Goal: Navigation & Orientation: Find specific page/section

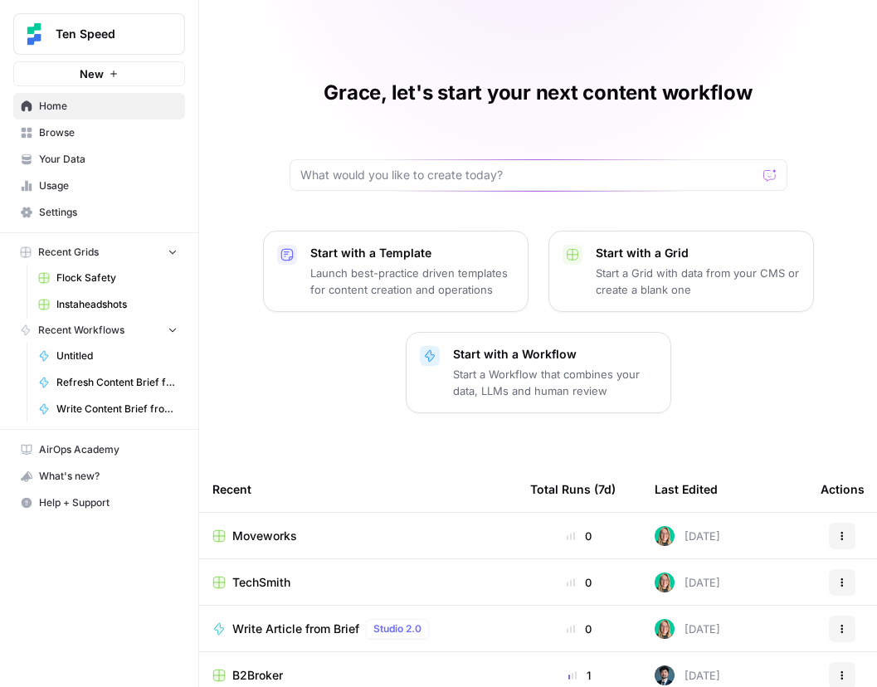
click at [84, 154] on span "Your Data" at bounding box center [108, 159] width 139 height 15
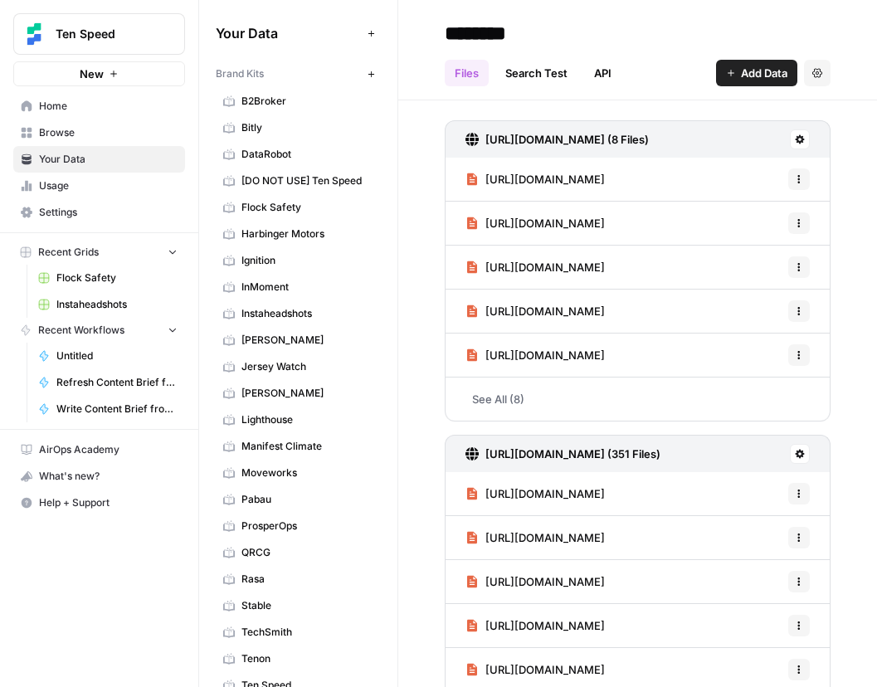
click at [261, 131] on span "Bitly" at bounding box center [307, 127] width 132 height 15
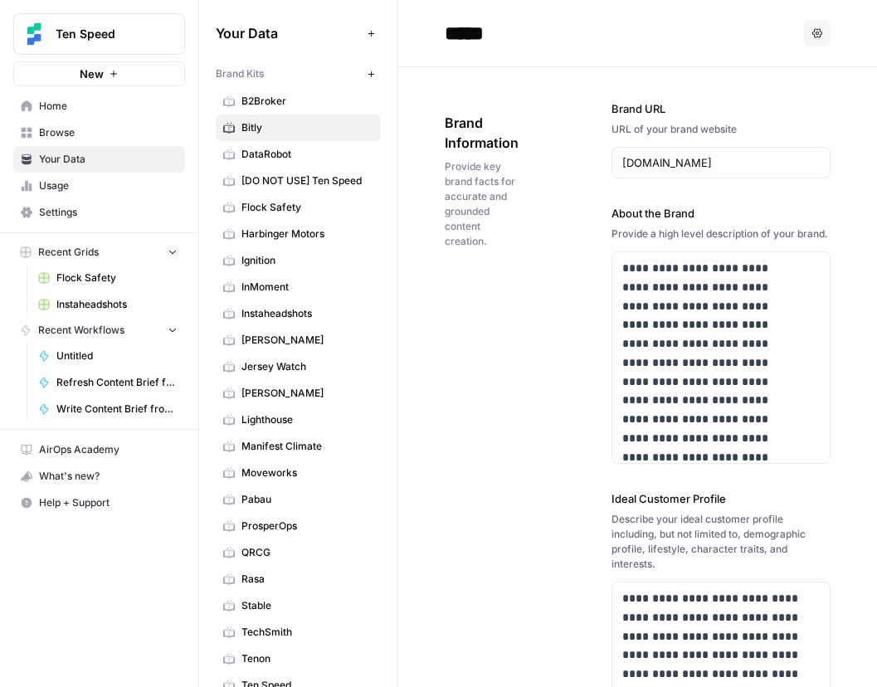
click at [308, 101] on span "B2Broker" at bounding box center [307, 101] width 132 height 15
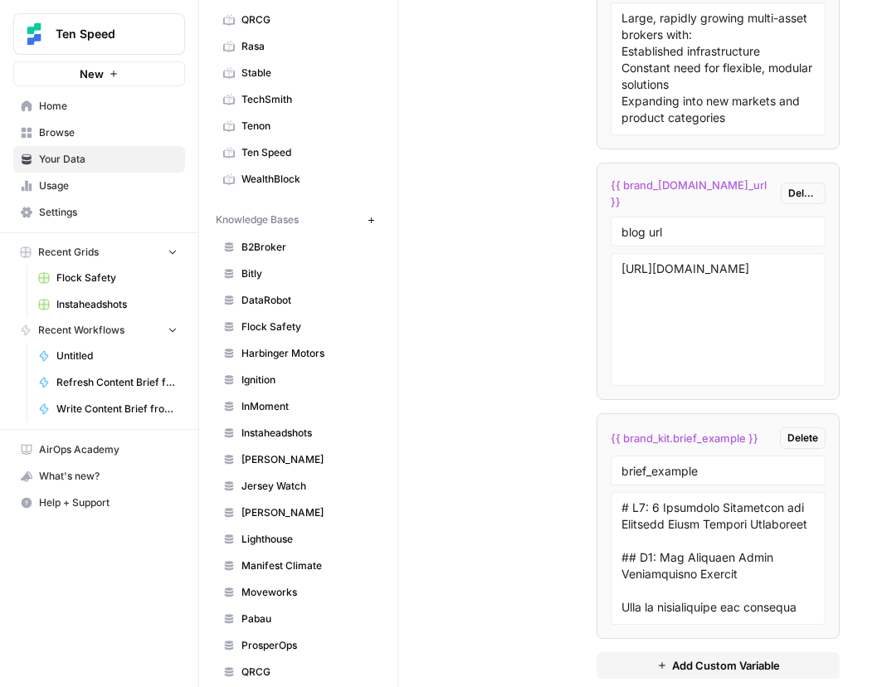
scroll to position [382, 0]
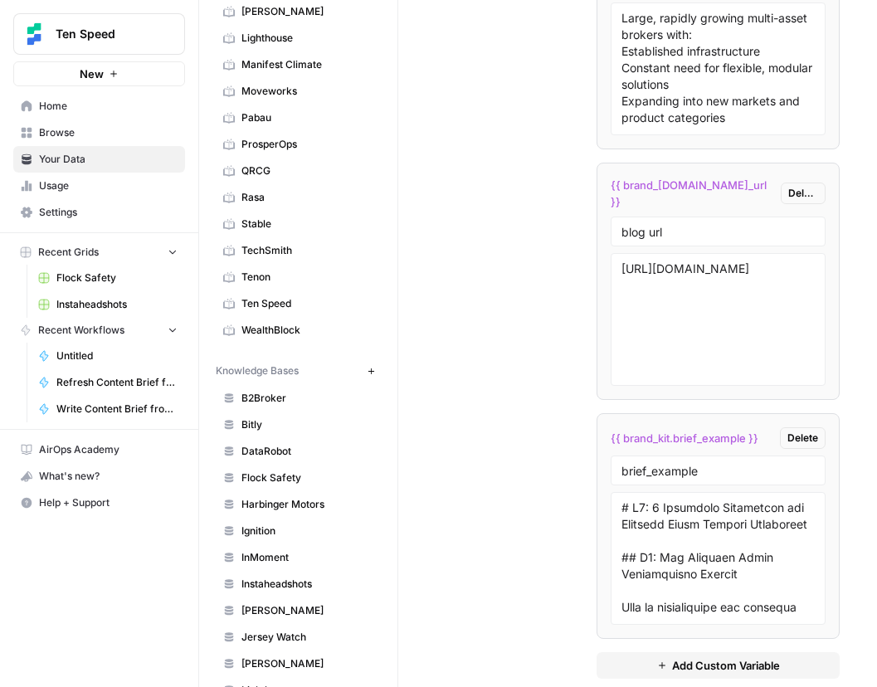
click at [272, 402] on span "B2Broker" at bounding box center [307, 398] width 132 height 15
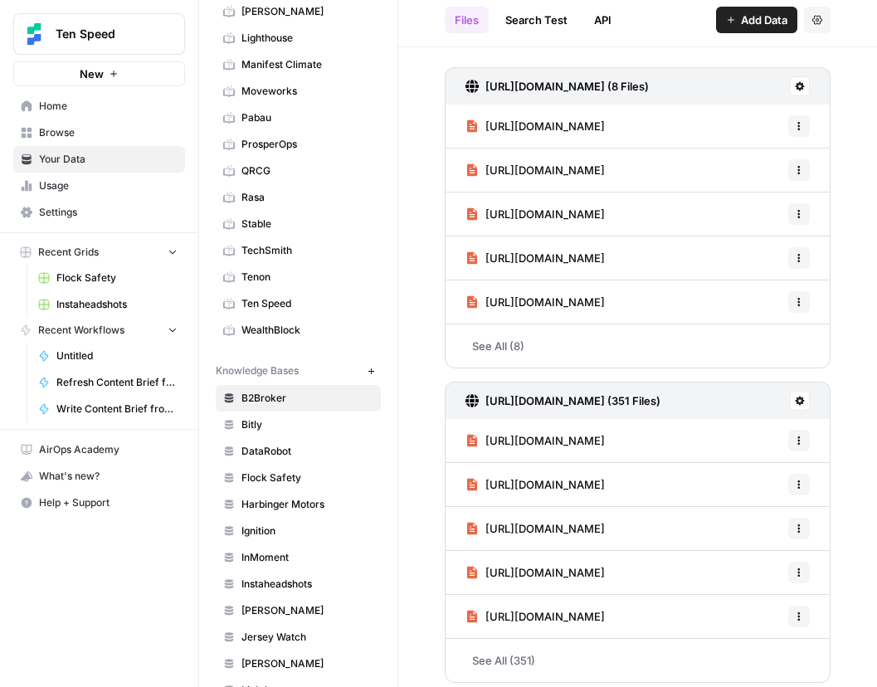
scroll to position [62, 0]
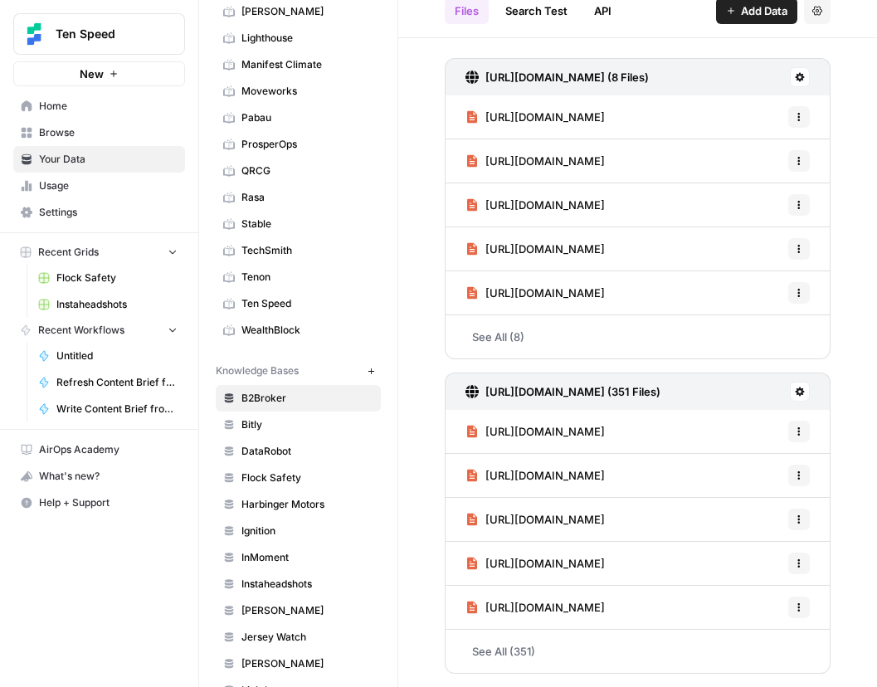
click at [296, 432] on link "Bitly" at bounding box center [298, 425] width 165 height 27
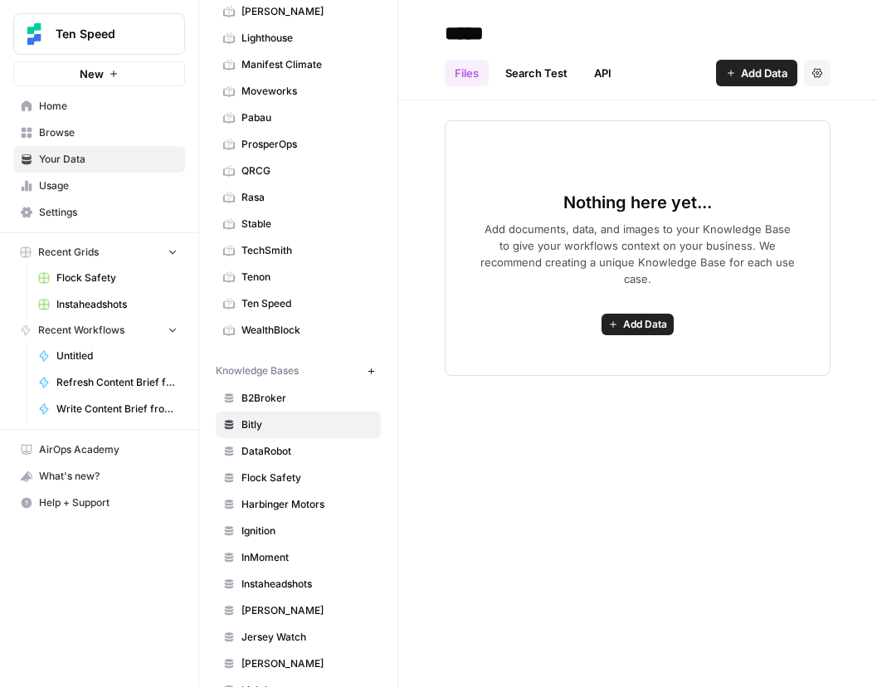
click at [283, 448] on span "DataRobot" at bounding box center [307, 451] width 132 height 15
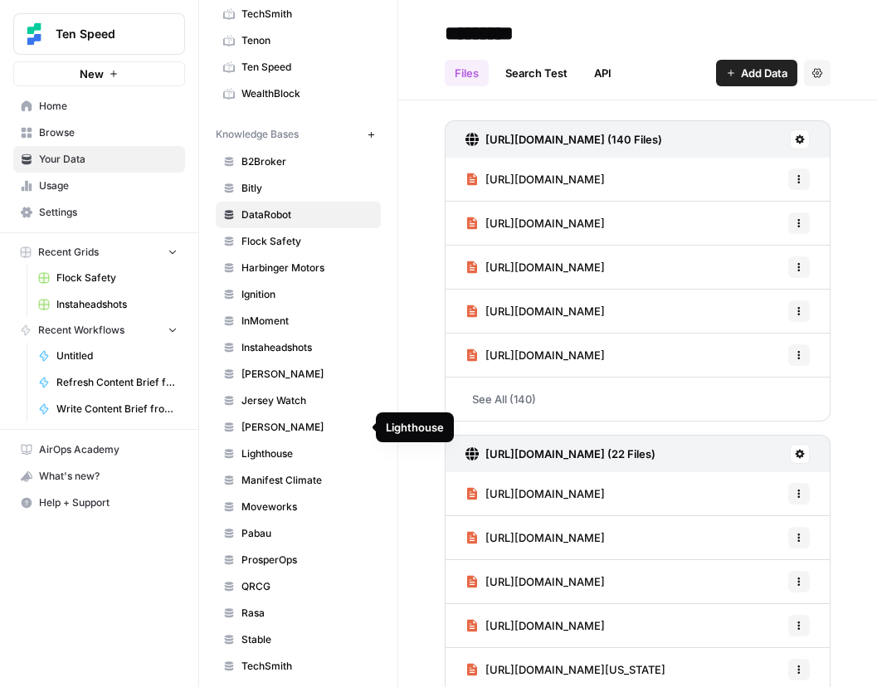
scroll to position [790, 0]
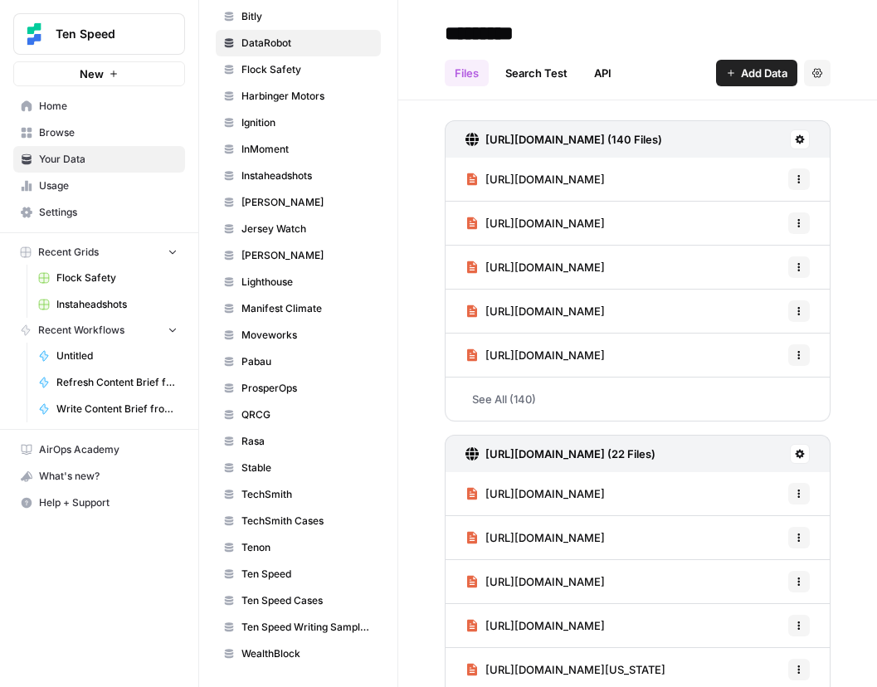
click at [287, 481] on link "TechSmith" at bounding box center [298, 494] width 165 height 27
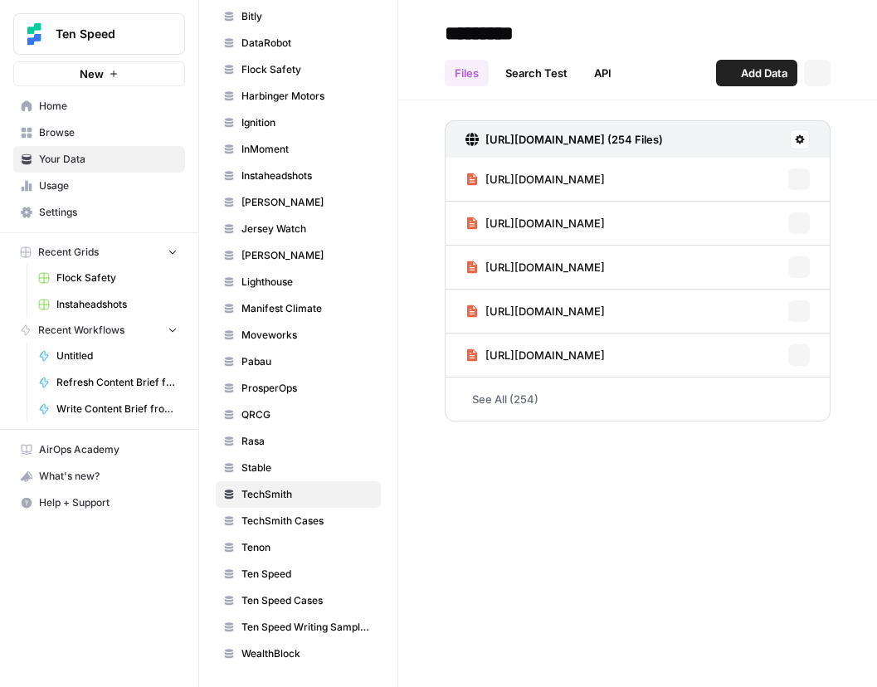
click at [291, 470] on span "Stable" at bounding box center [307, 468] width 132 height 15
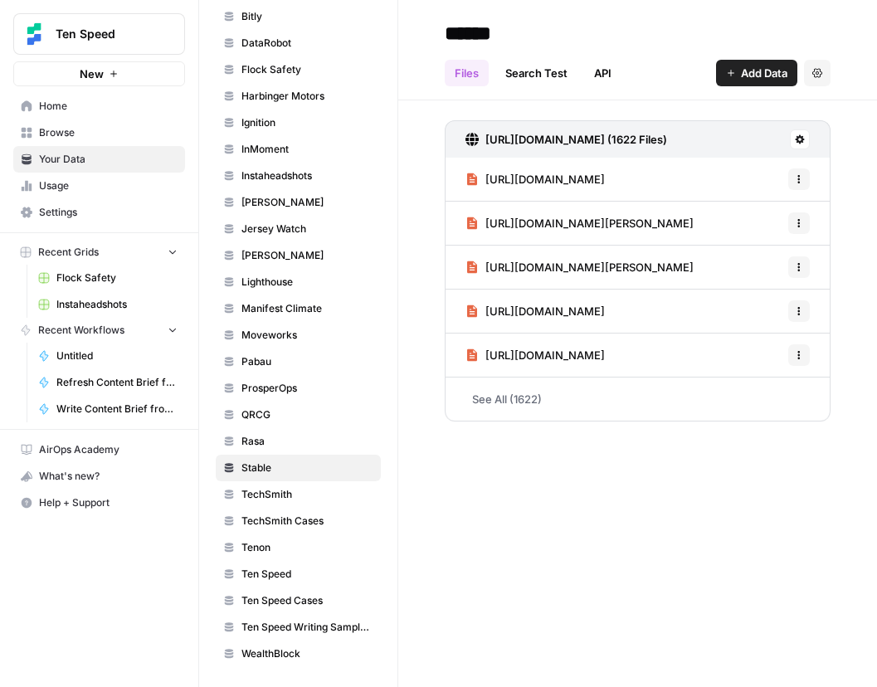
click at [285, 651] on span "WealthBlock" at bounding box center [307, 653] width 132 height 15
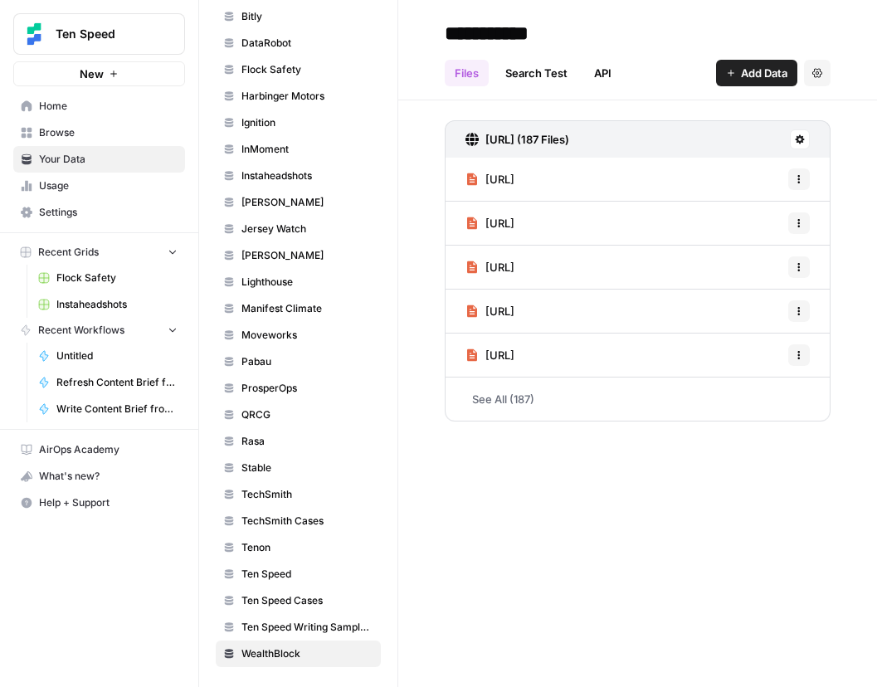
scroll to position [617, 0]
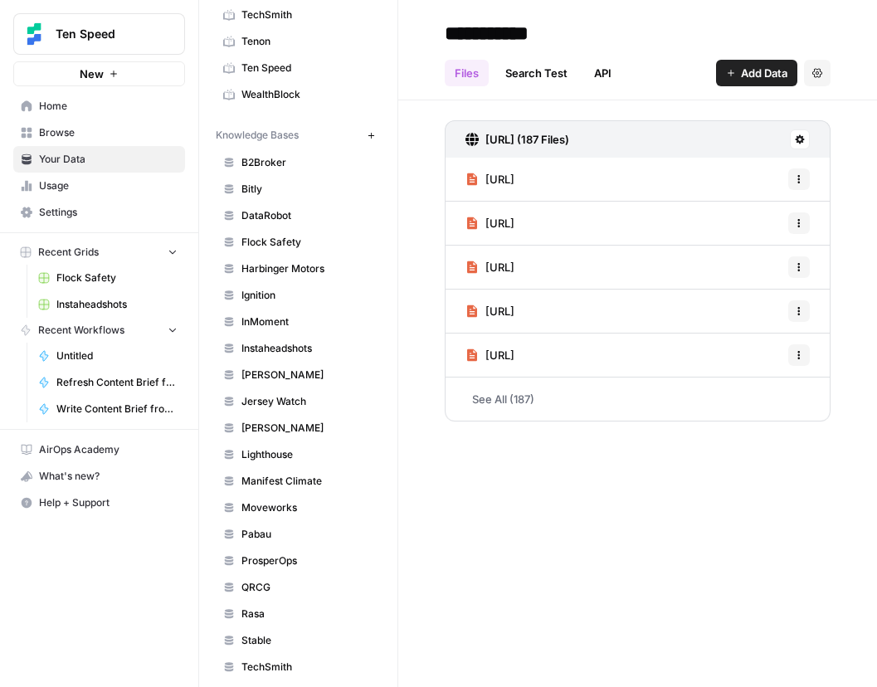
click at [249, 193] on span "Bitly" at bounding box center [307, 189] width 132 height 15
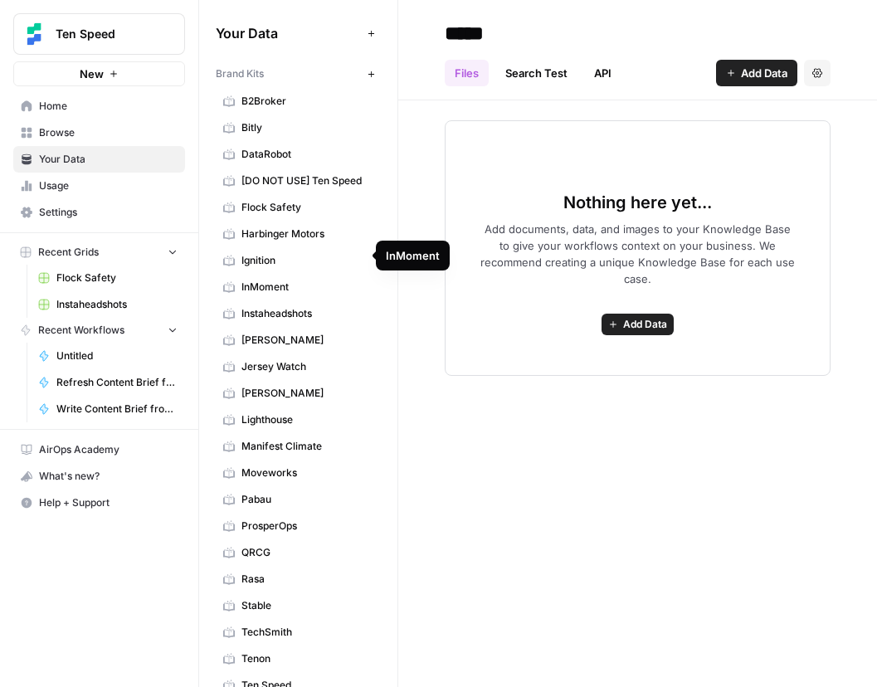
click at [295, 133] on span "Bitly" at bounding box center [307, 127] width 132 height 15
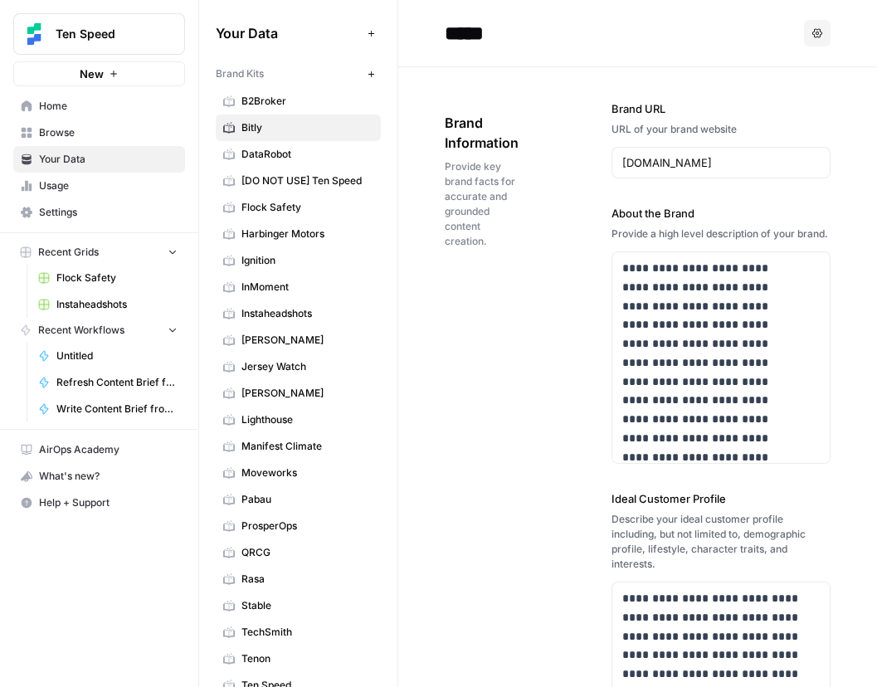
scroll to position [30, 0]
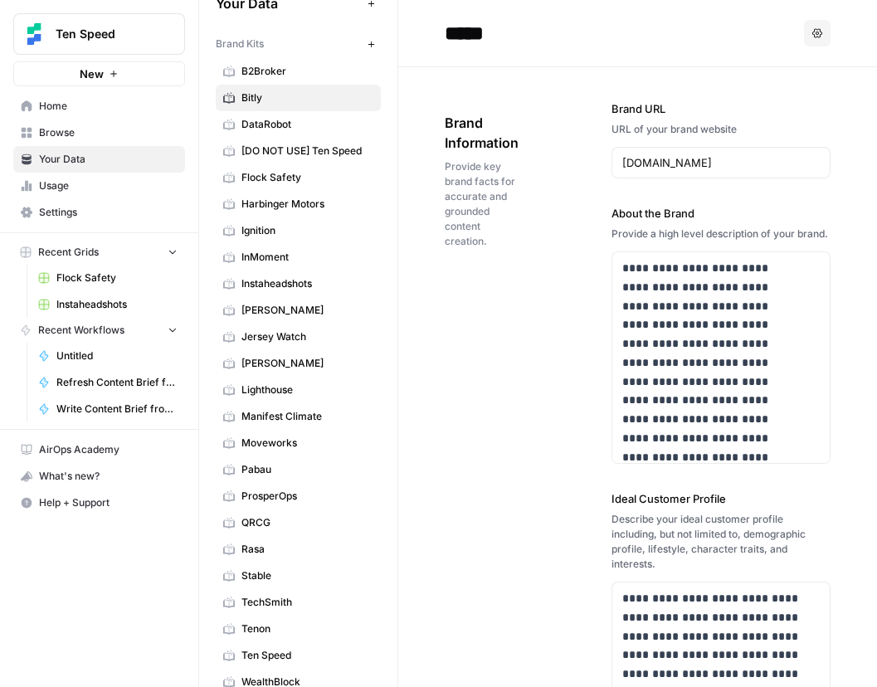
click at [280, 179] on span "Flock Safety" at bounding box center [307, 177] width 132 height 15
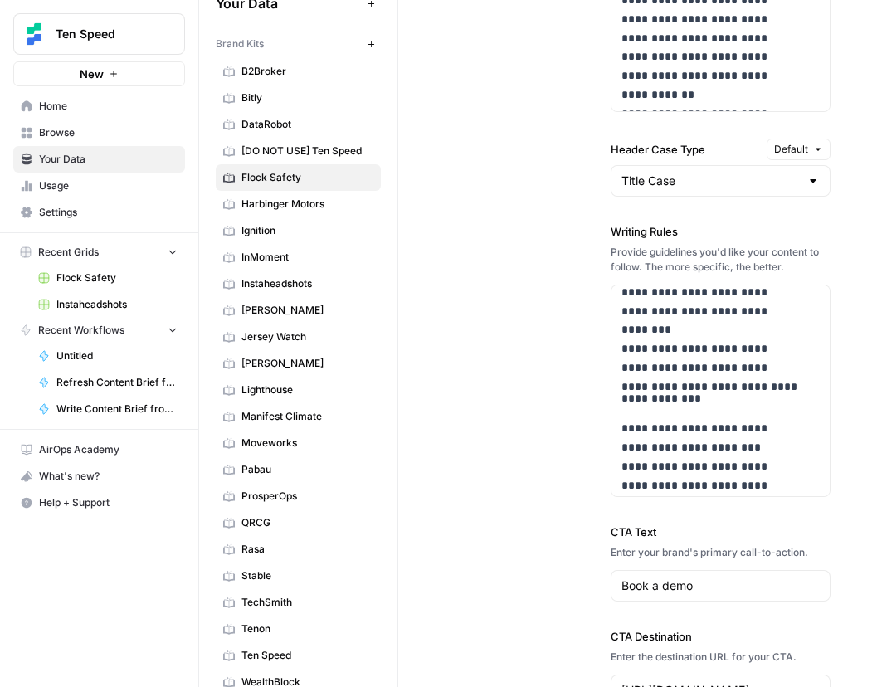
scroll to position [3315, 0]
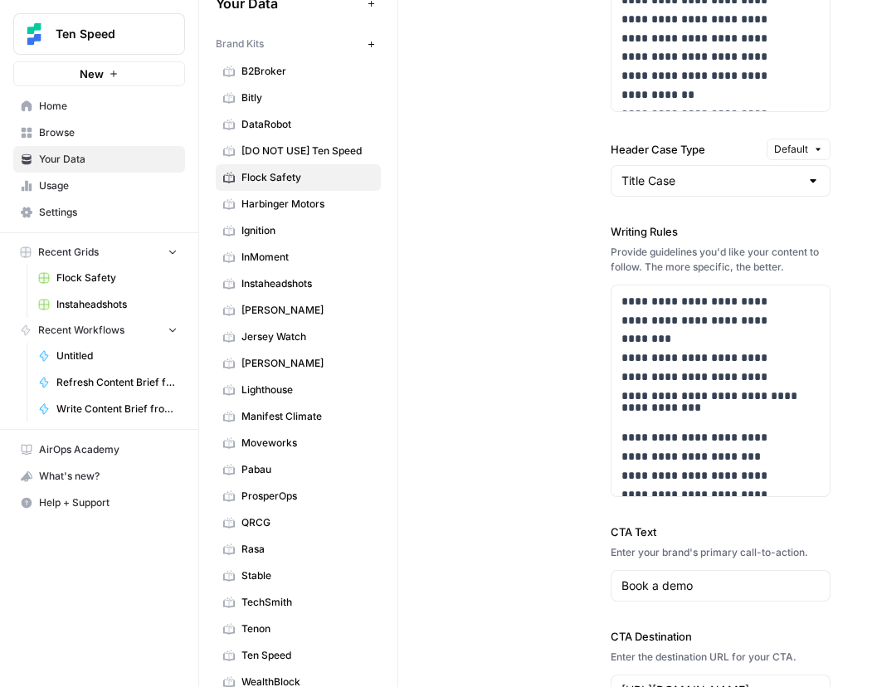
click at [297, 207] on span "Harbinger Motors" at bounding box center [307, 204] width 132 height 15
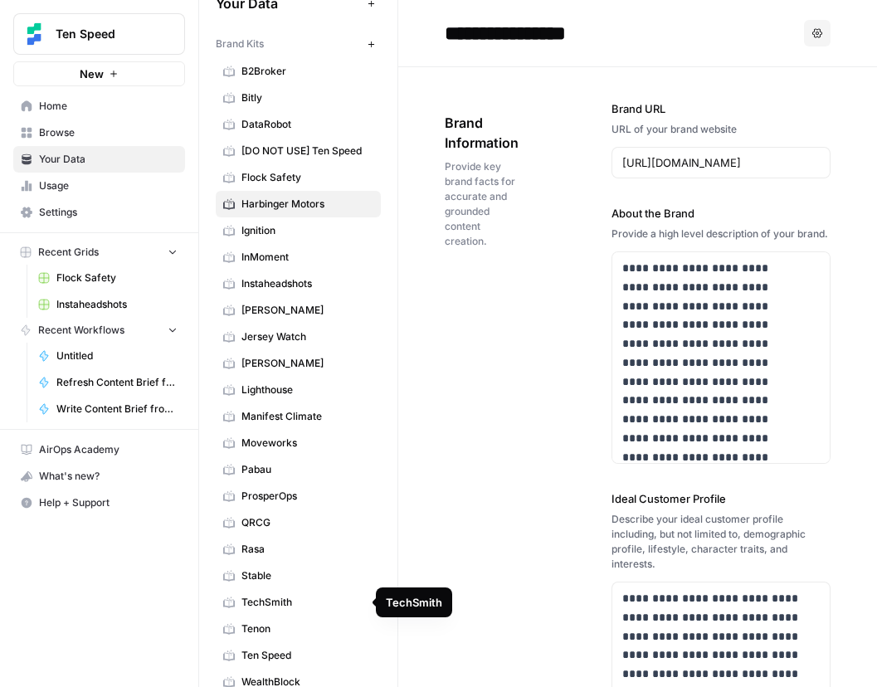
click at [276, 604] on span "TechSmith" at bounding box center [307, 602] width 132 height 15
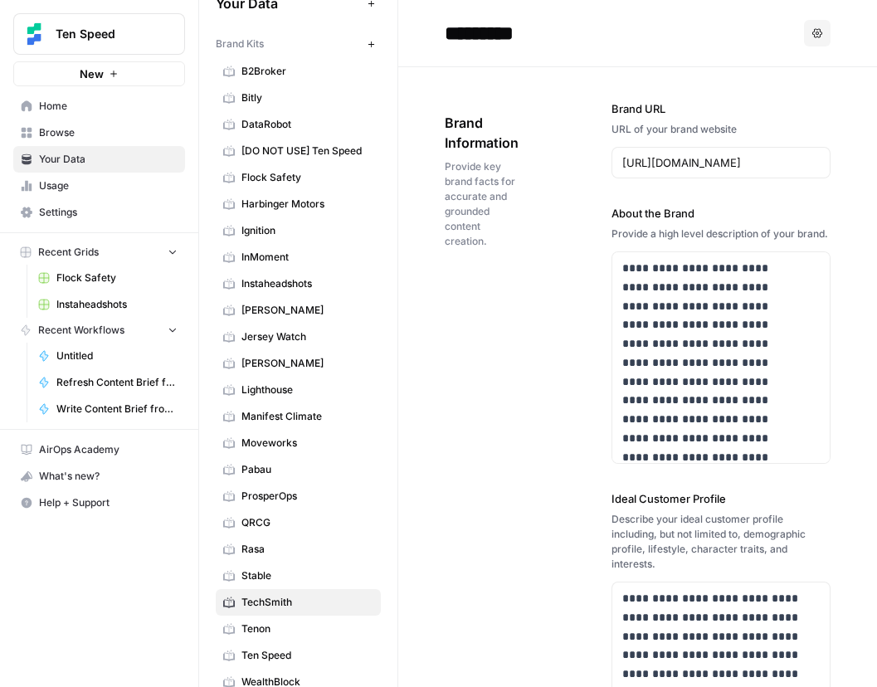
click at [276, 181] on span "Flock Safety" at bounding box center [307, 177] width 132 height 15
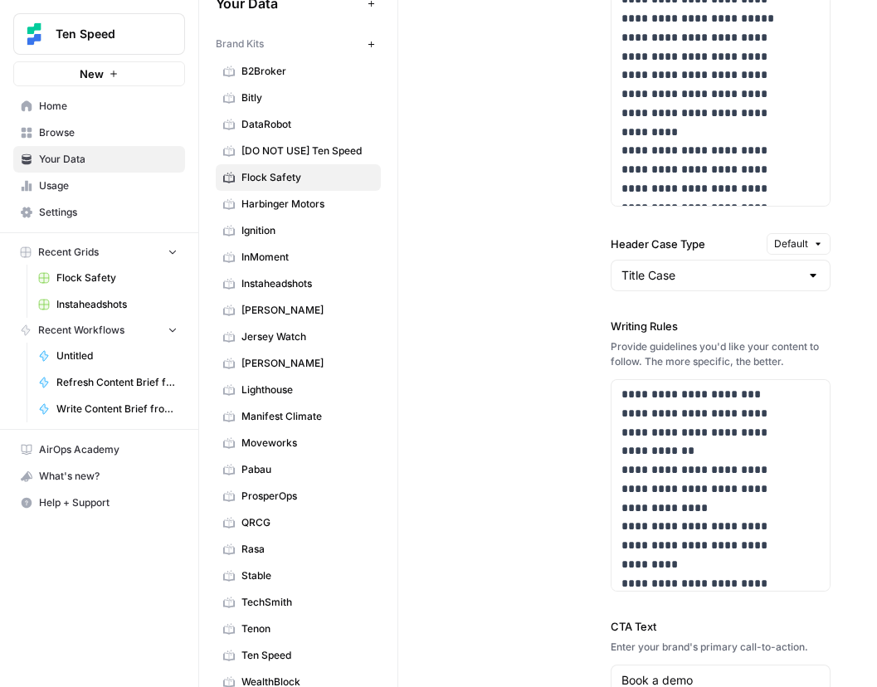
scroll to position [3405, 0]
